Goal: Information Seeking & Learning: Learn about a topic

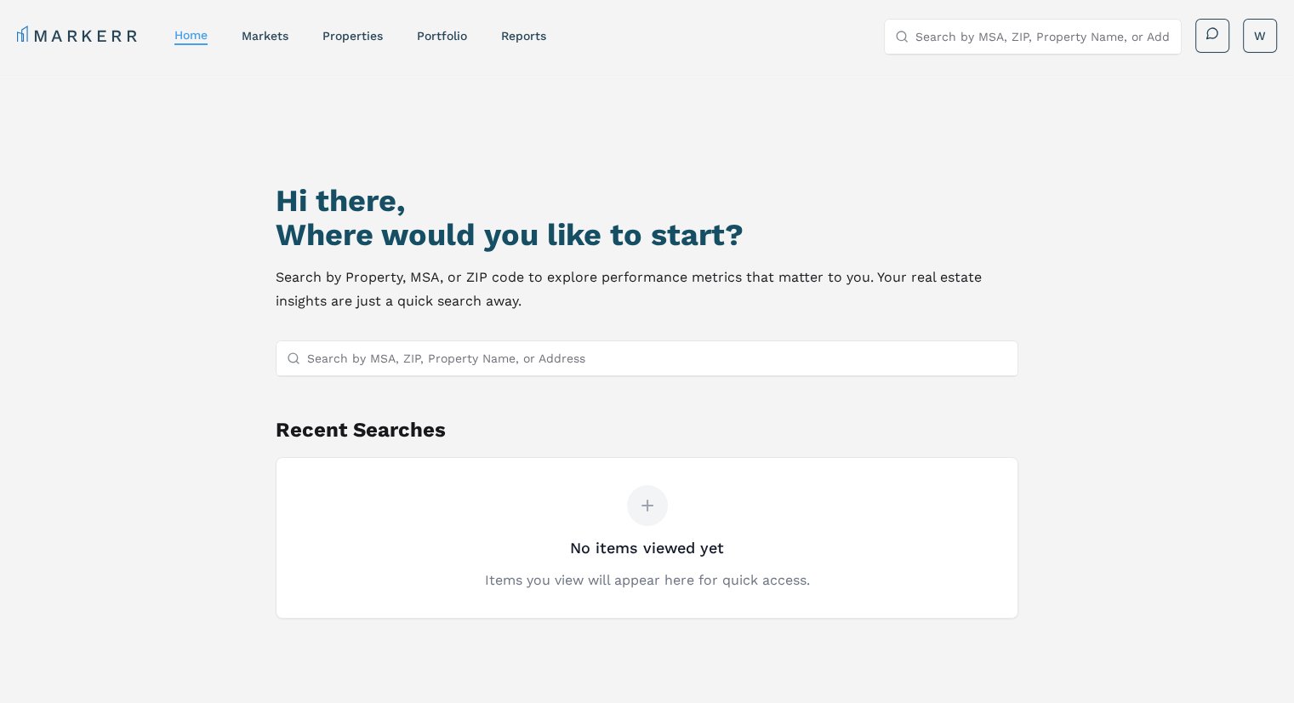
click at [452, 356] on input "Search by MSA, ZIP, Property Name, or Address" at bounding box center [657, 358] width 700 height 34
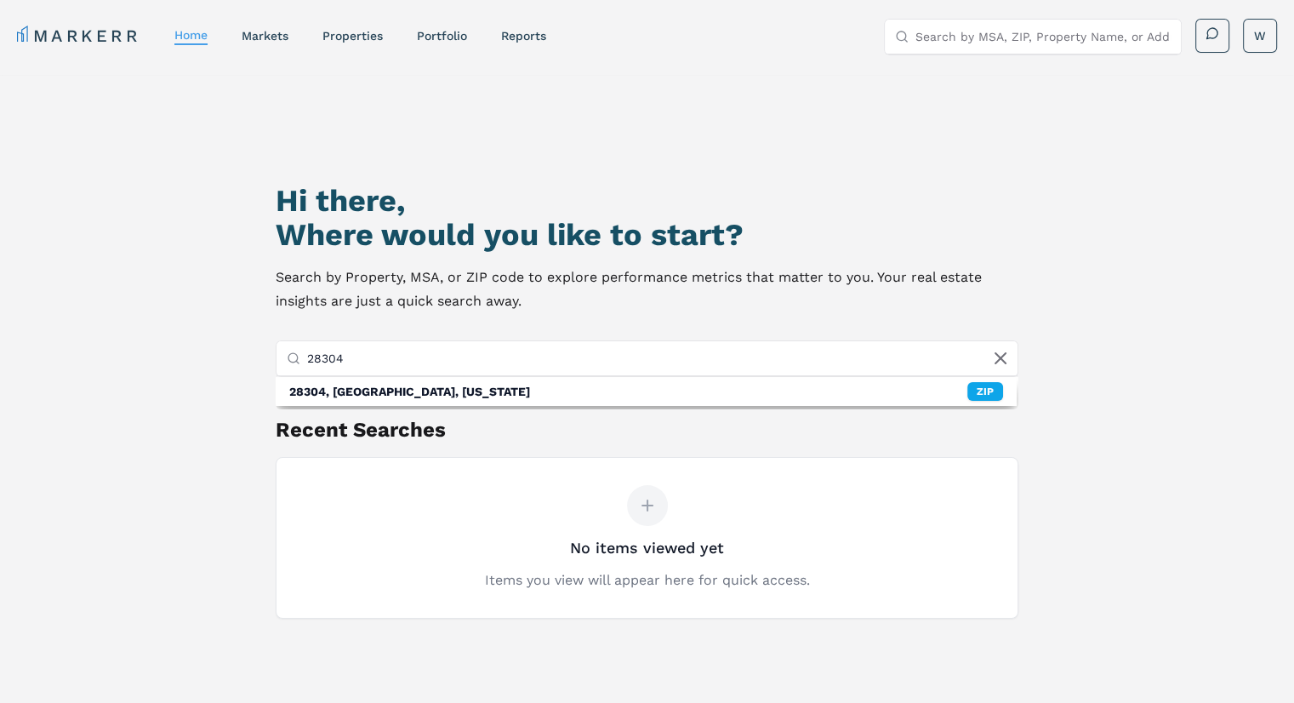
type input "28304"
click at [668, 348] on input "28304" at bounding box center [657, 358] width 700 height 34
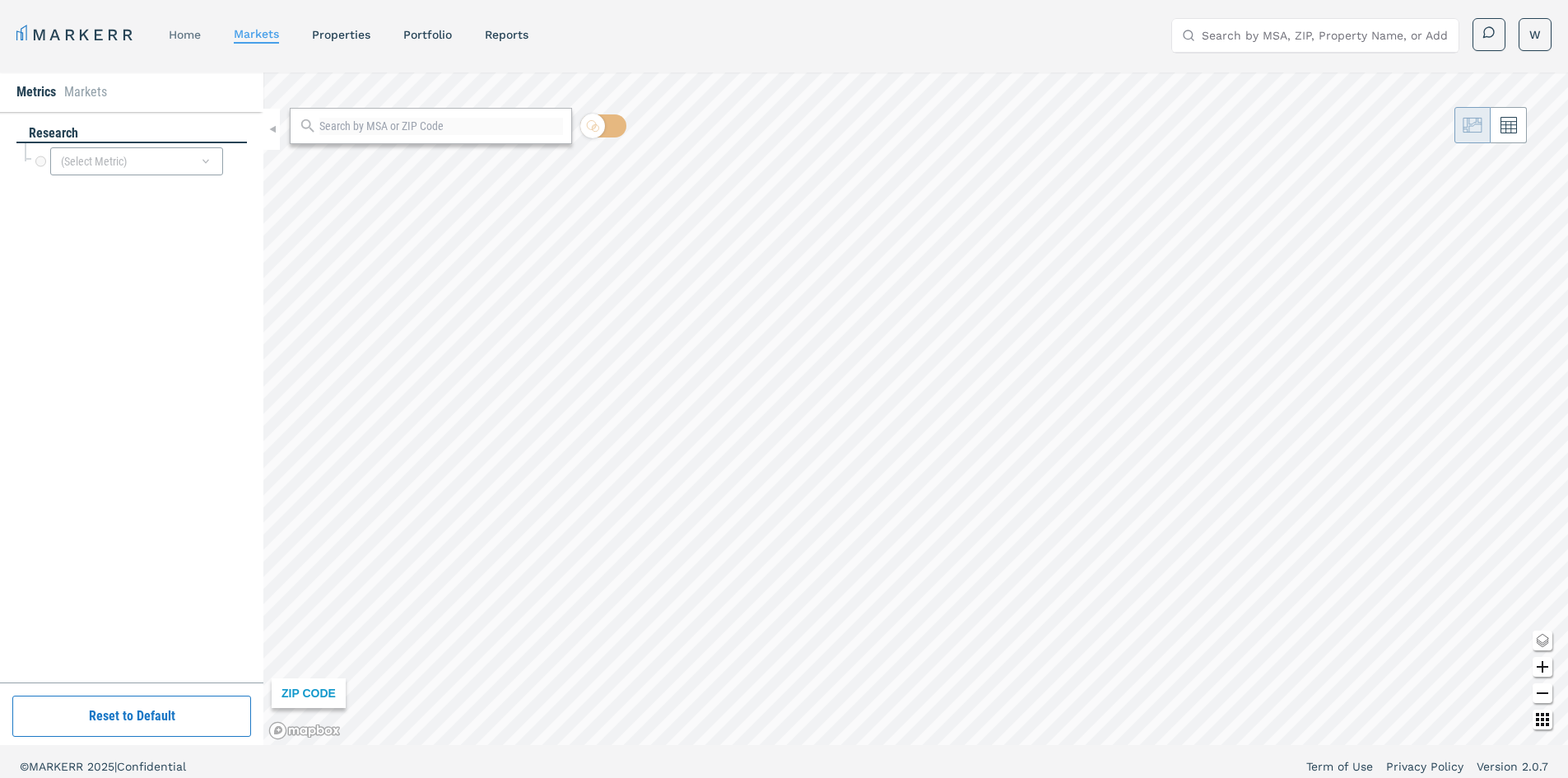
click at [180, 33] on link "home" at bounding box center [184, 35] width 32 height 14
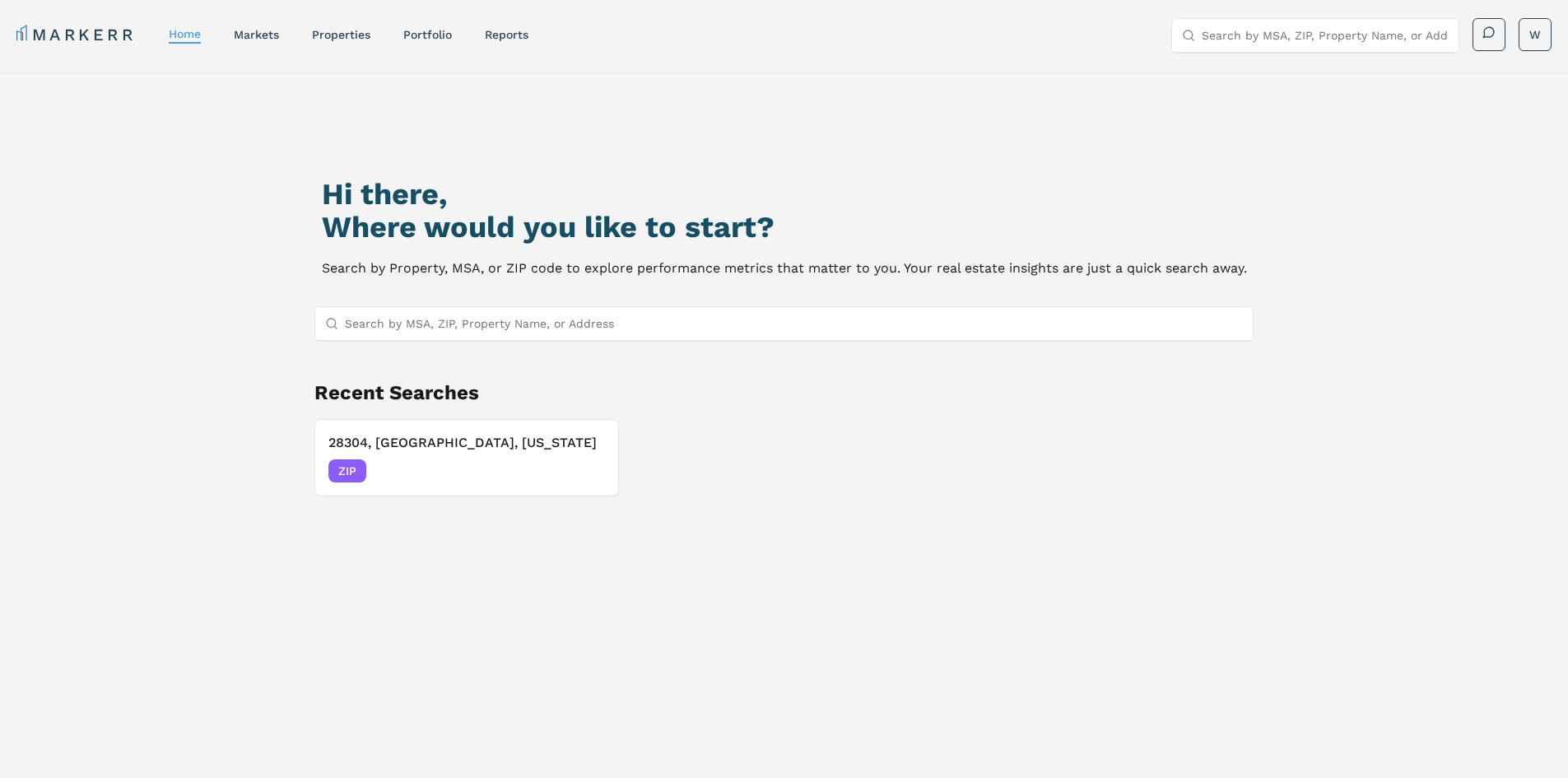
click at [482, 326] on input "Search by MSA, ZIP, Property Name, or Address" at bounding box center [794, 323] width 899 height 33
click at [356, 467] on span "ZIP" at bounding box center [347, 471] width 38 height 23
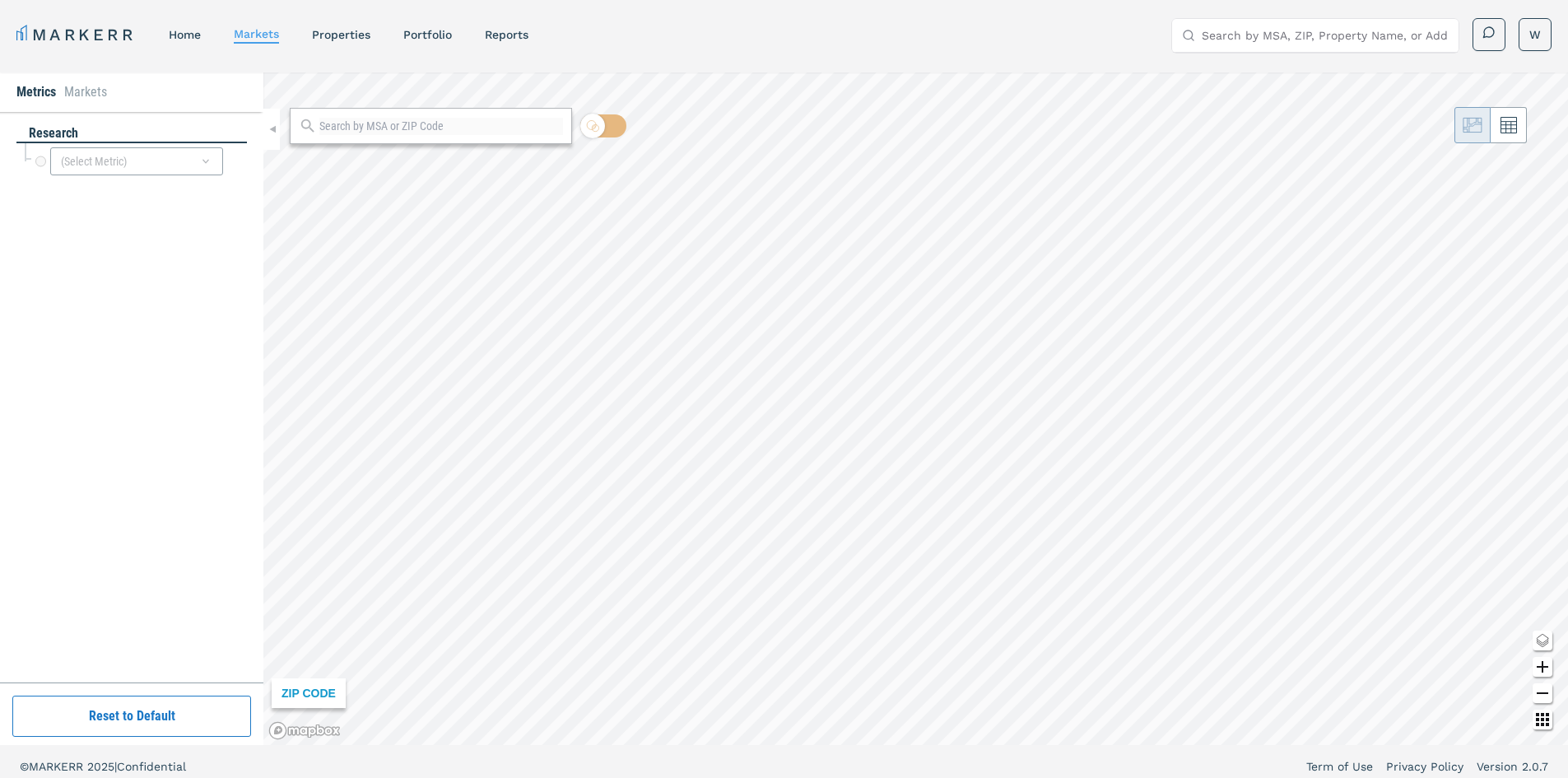
click at [480, 135] on div at bounding box center [431, 125] width 282 height 36
click at [621, 91] on div "ZIP CODE" at bounding box center [915, 408] width 1305 height 673
click at [1336, 36] on input "Search by MSA, ZIP, Property Name, or Address" at bounding box center [1324, 36] width 247 height 33
click at [1435, 67] on div "ZIP" at bounding box center [1428, 75] width 35 height 18
click at [122, 159] on div "(Select Metric)" at bounding box center [136, 161] width 173 height 28
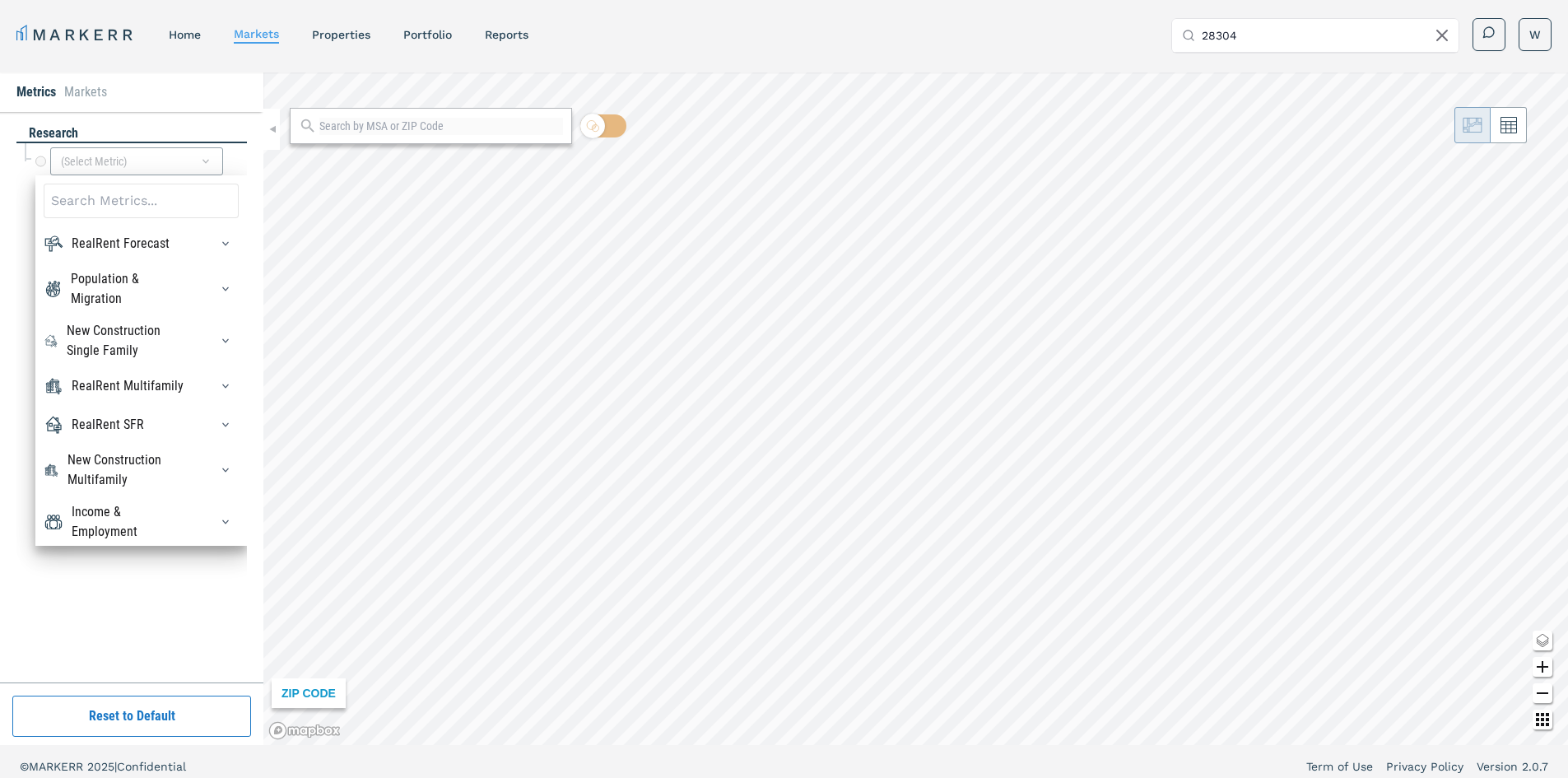
click at [202, 249] on div at bounding box center [220, 243] width 36 height 26
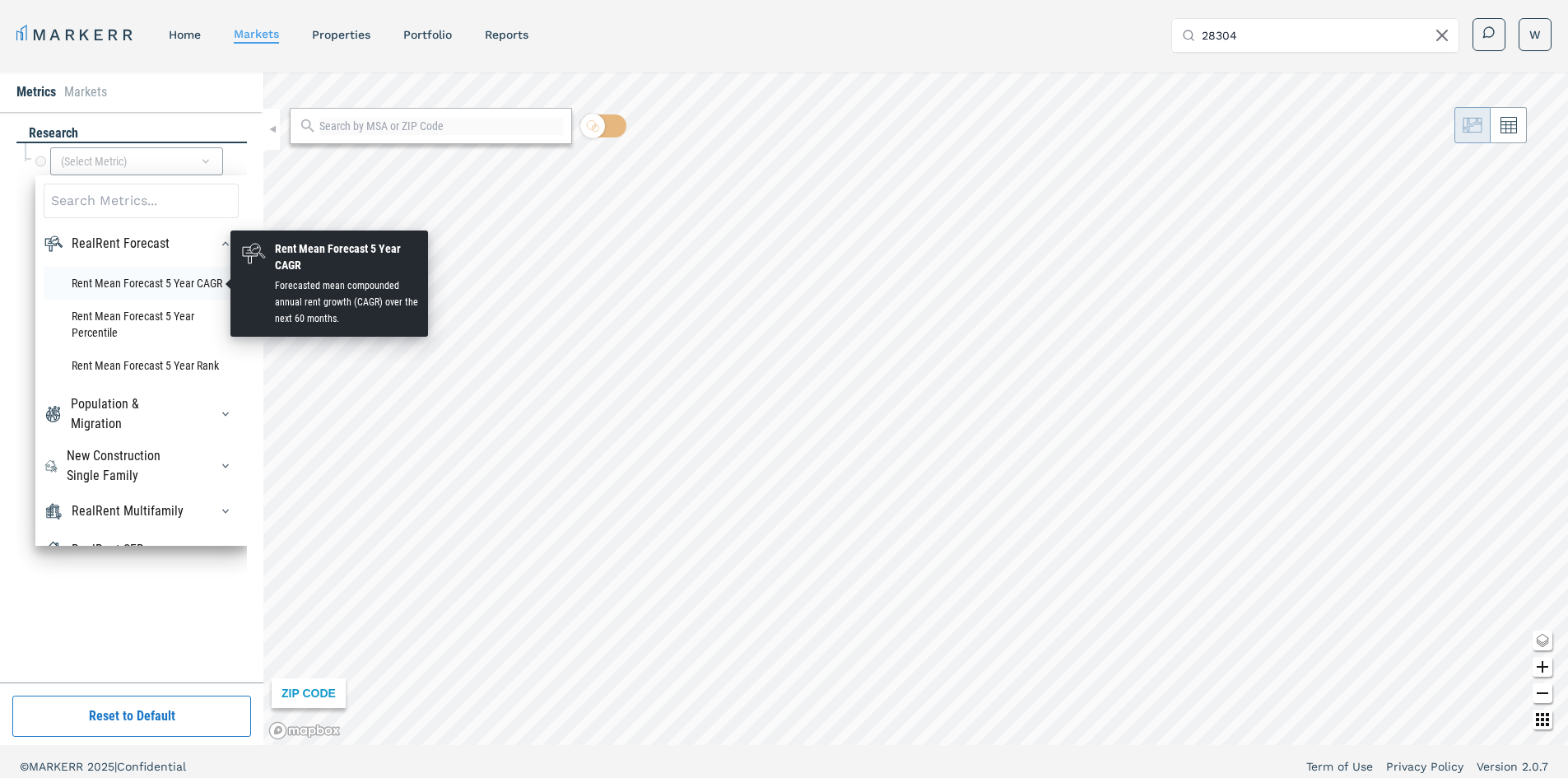
click at [132, 281] on li "Rent Mean Forecast 5 Year CAGR" at bounding box center [141, 284] width 195 height 33
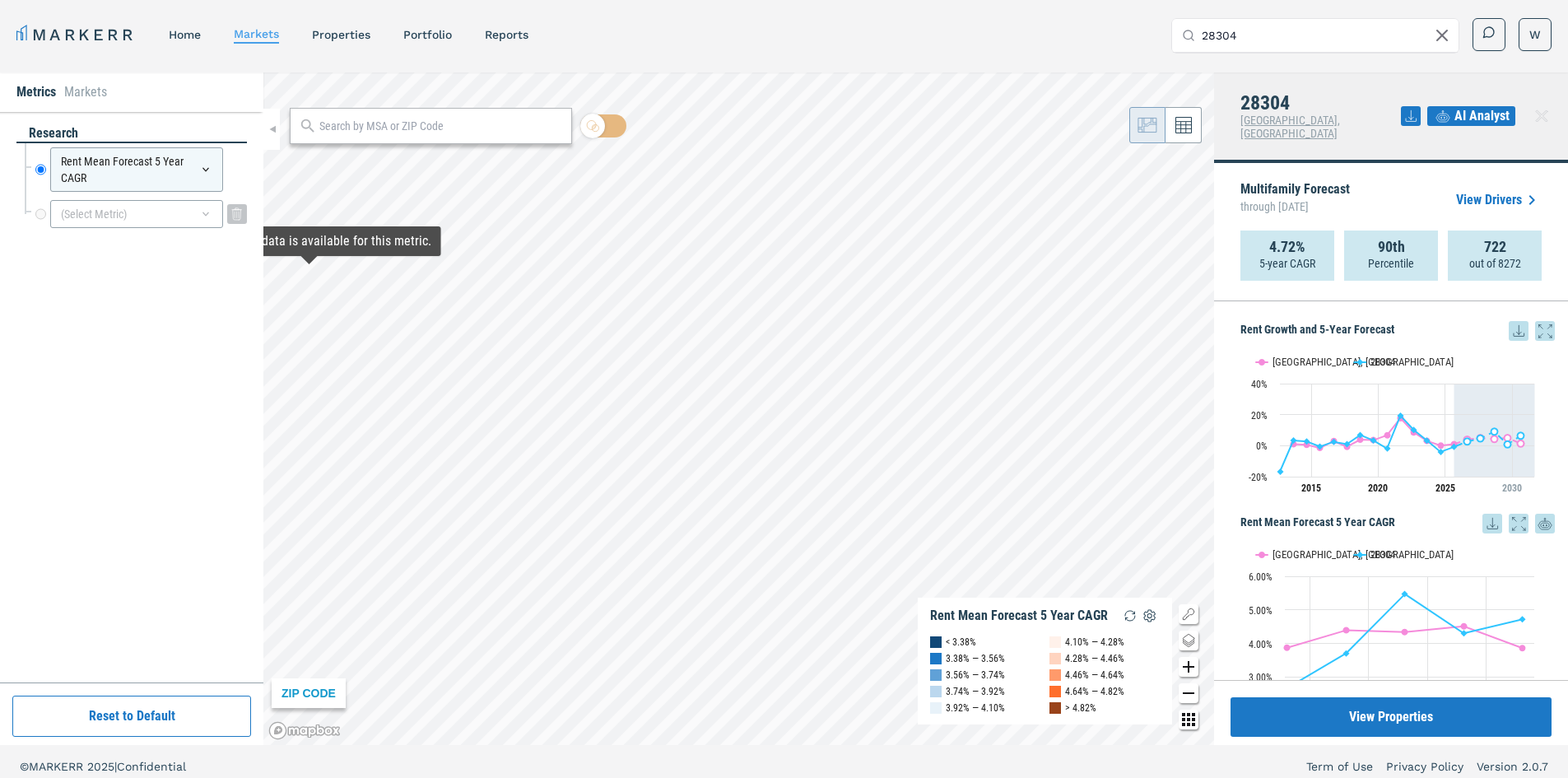
click at [195, 210] on div "(Select Metric)" at bounding box center [136, 214] width 173 height 28
click at [27, 273] on div "research Rent Mean Forecast 5 Year CAGR Rent Mean Forecast 5 Year CAGR (Select …" at bounding box center [132, 397] width 230 height 546
click at [1276, 40] on input "28304" at bounding box center [1324, 36] width 247 height 33
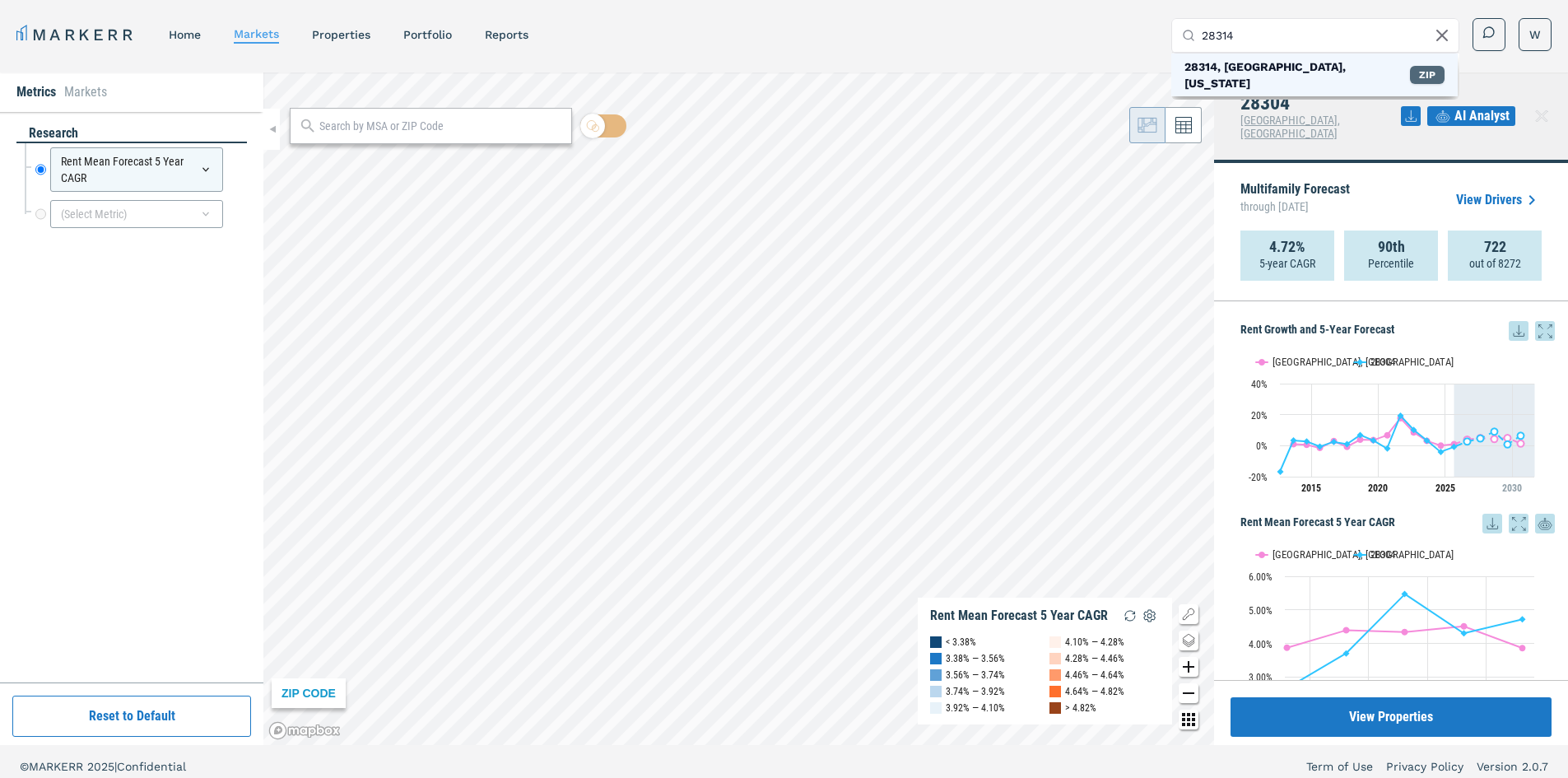
type input "28314"
click at [1423, 69] on div "ZIP" at bounding box center [1428, 75] width 35 height 18
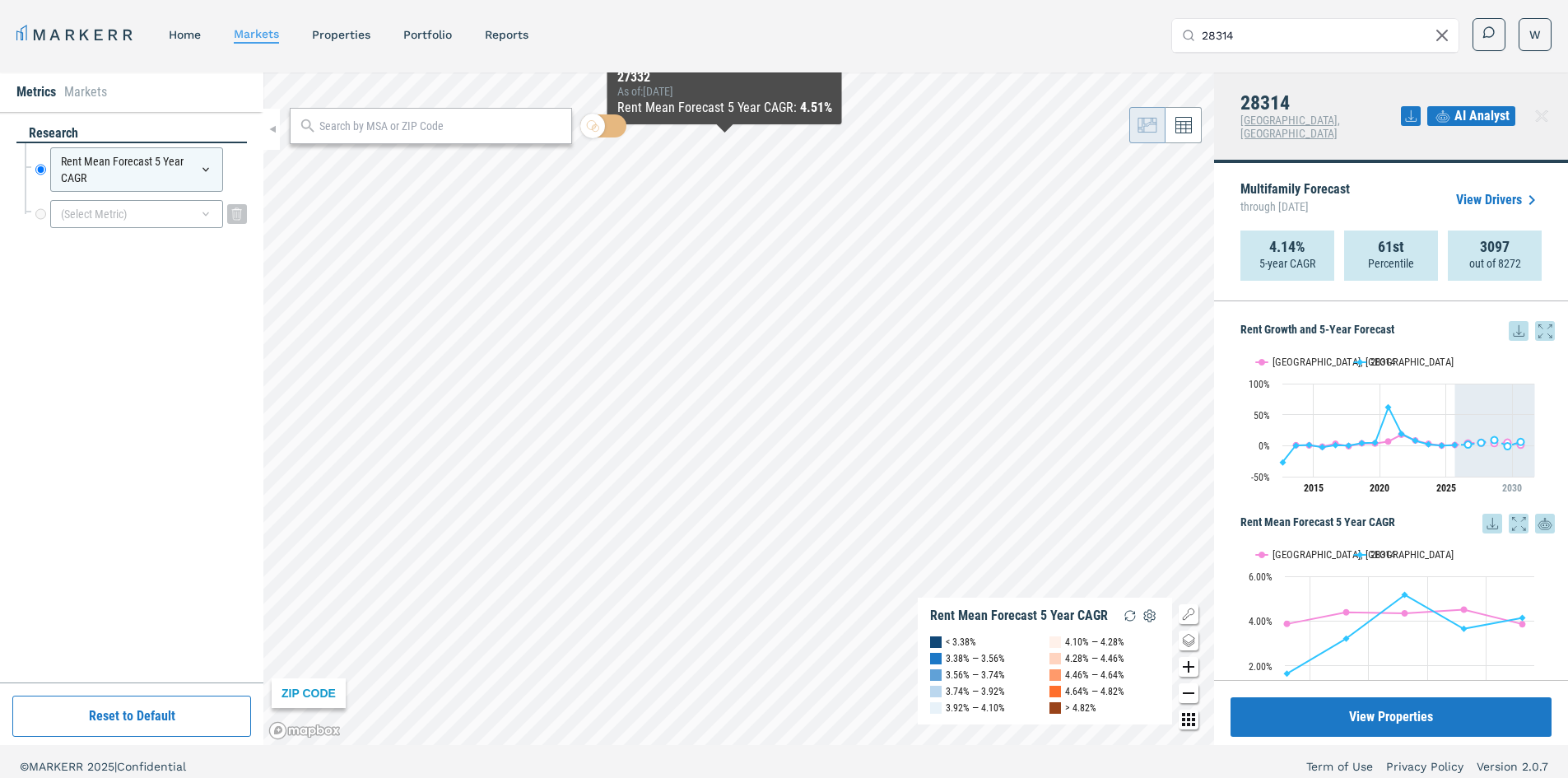
click at [207, 219] on icon at bounding box center [206, 214] width 14 height 14
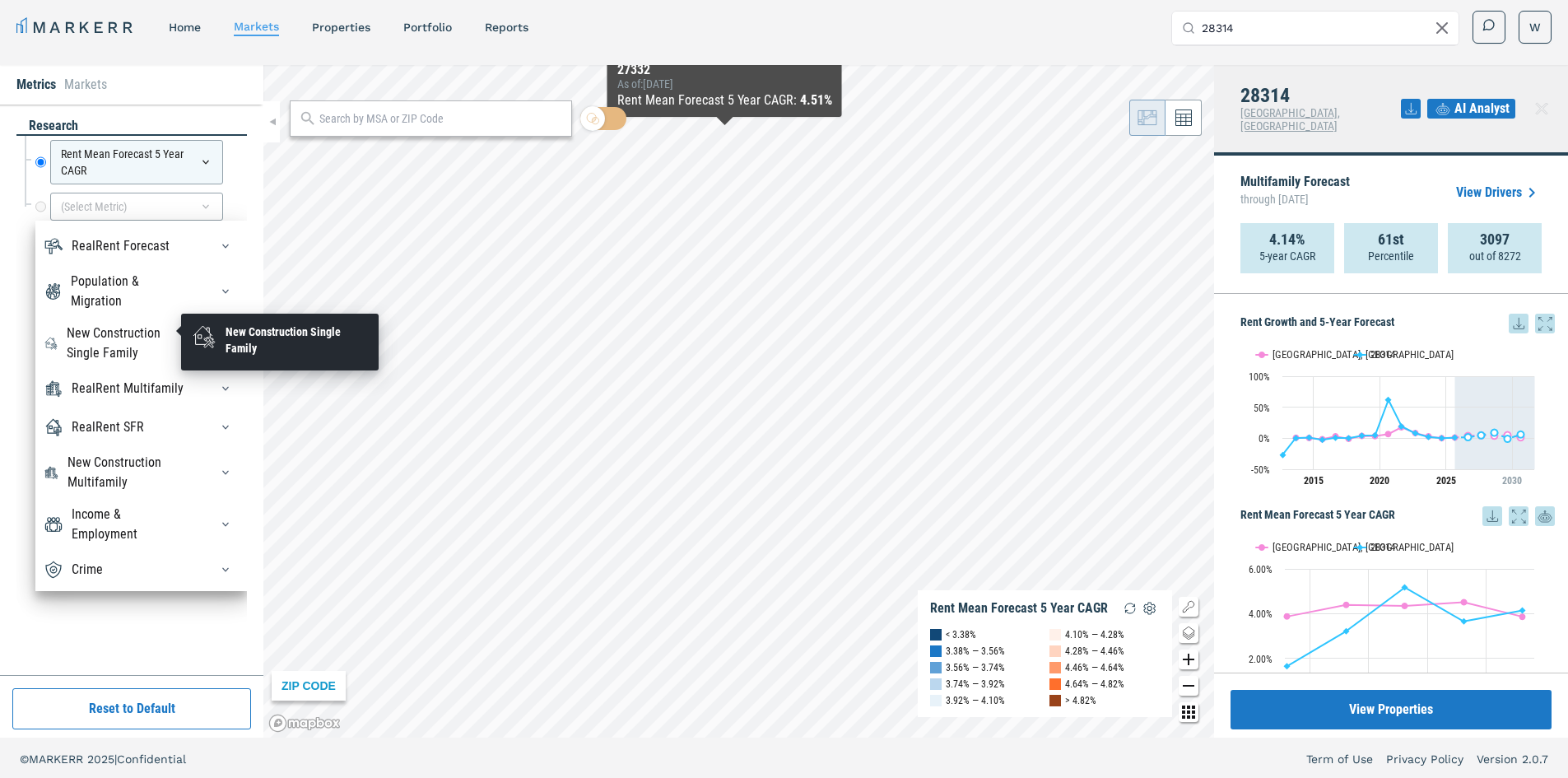
scroll to position [10, 0]
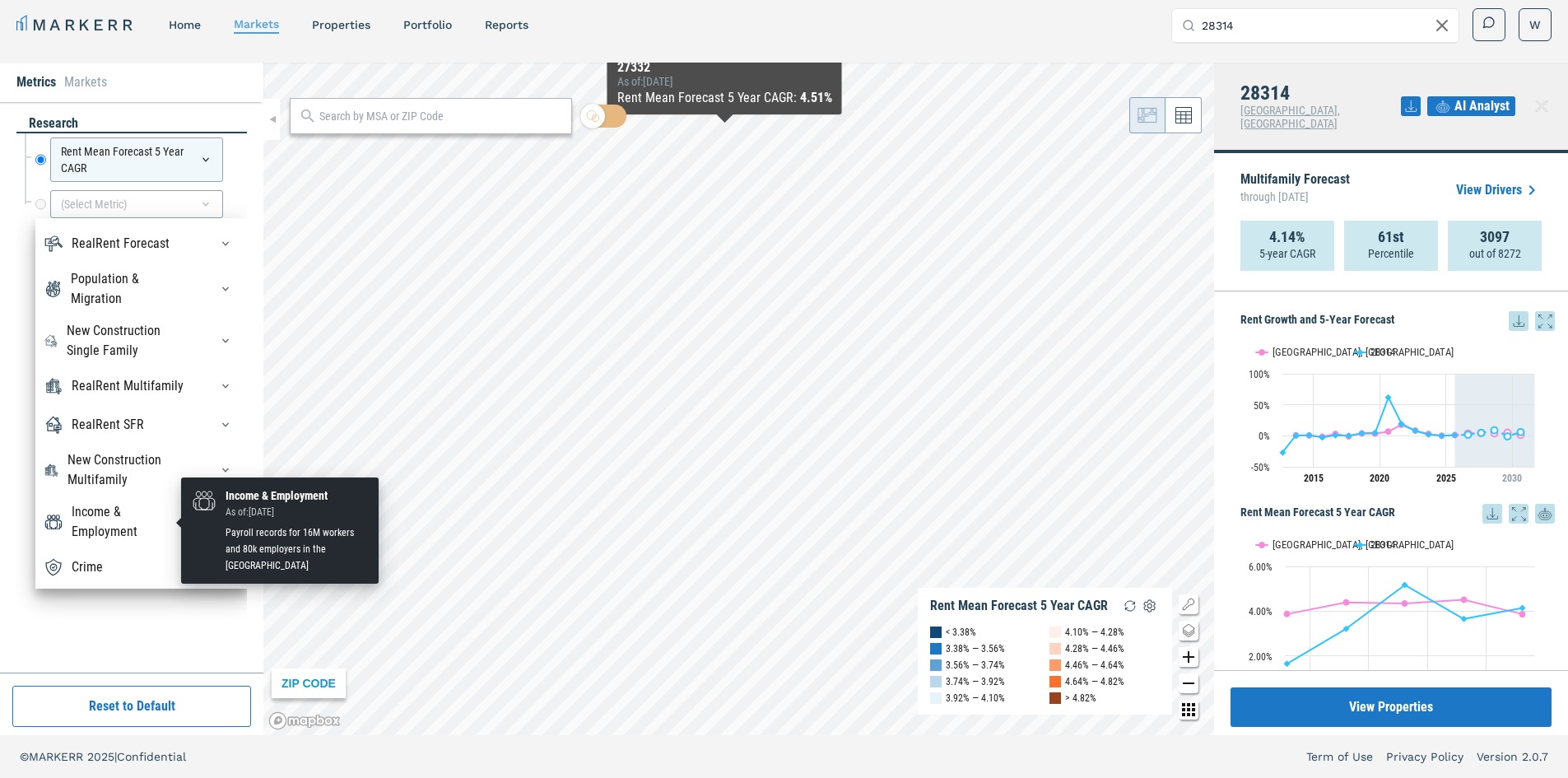
click at [133, 502] on div "Income & Employment" at bounding box center [131, 522] width 118 height 40
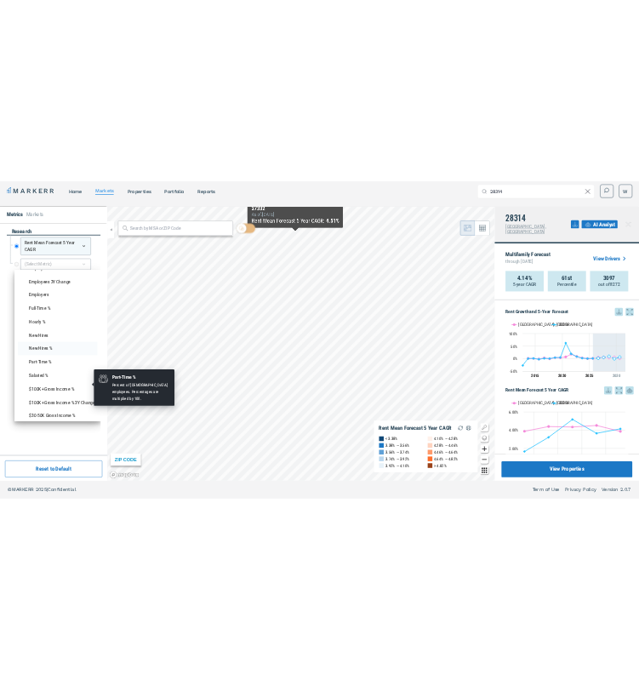
scroll to position [994, 0]
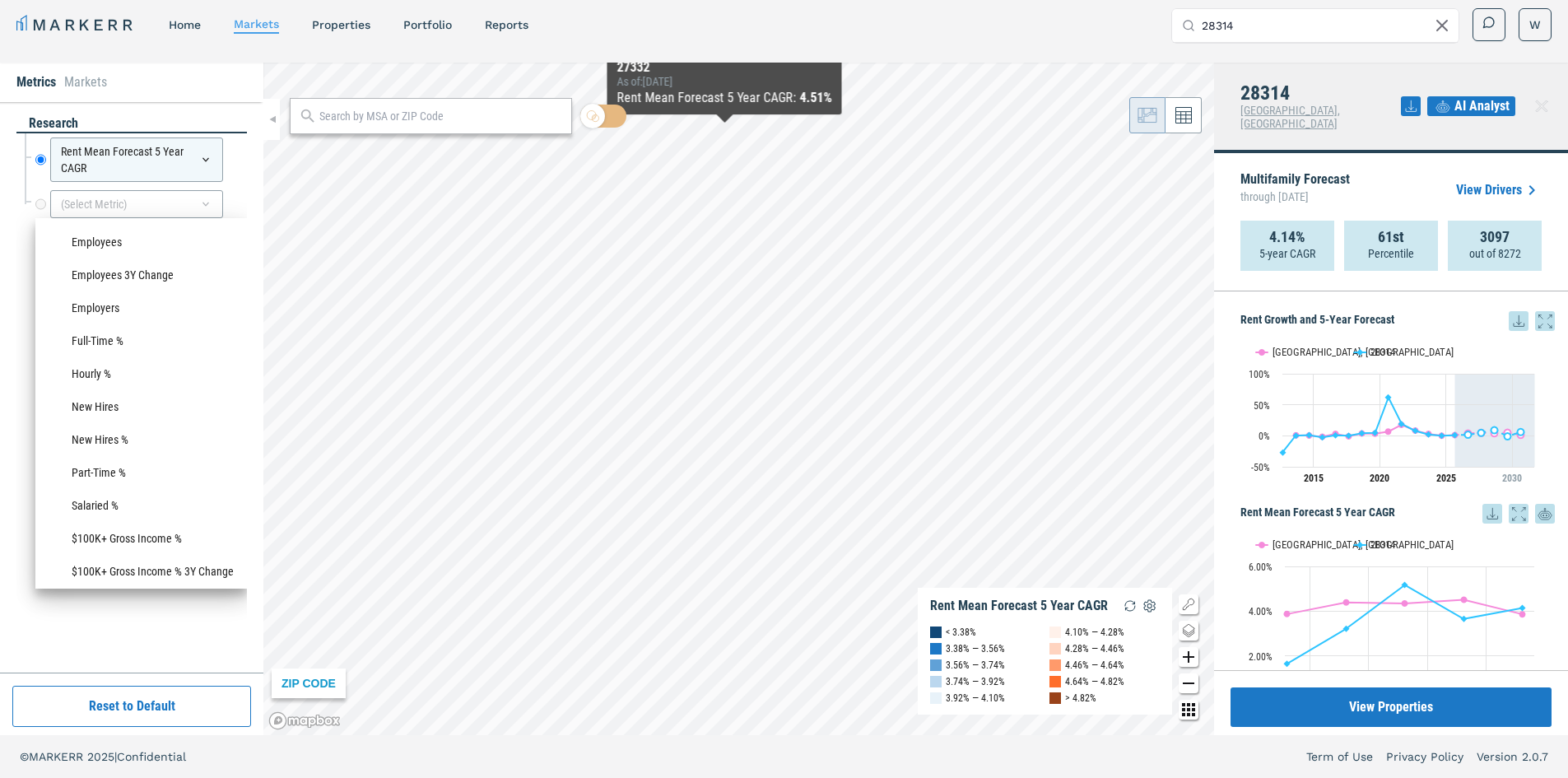
click at [123, 625] on div "research Rent Mean Forecast 5 Year CAGR Rent Mean Forecast 5 Year CAGR (Select …" at bounding box center [132, 387] width 230 height 546
